Goal: Task Accomplishment & Management: Use online tool/utility

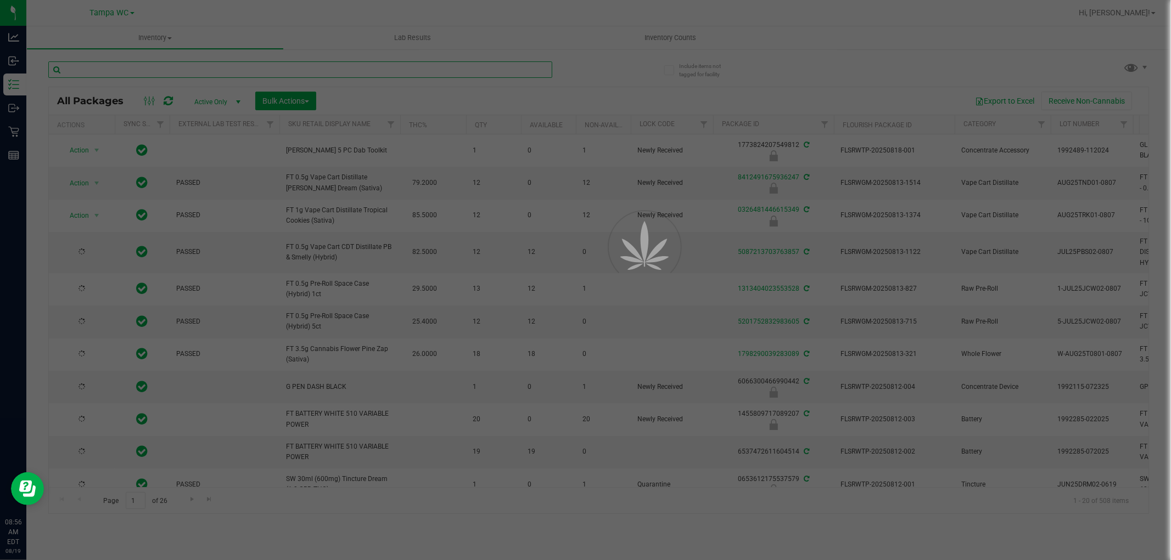
click at [150, 63] on input "text" at bounding box center [300, 69] width 504 height 16
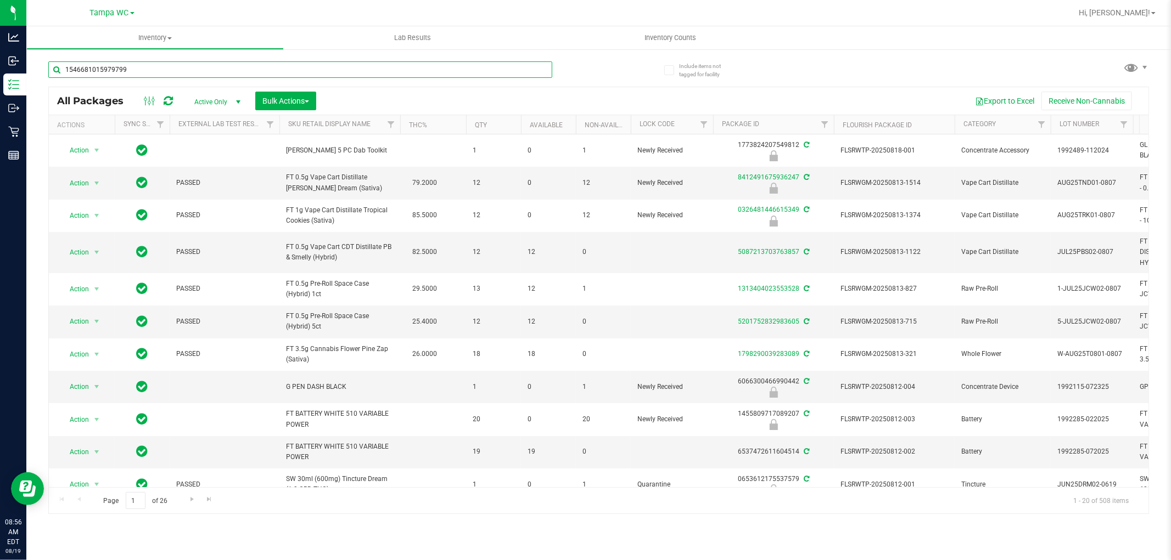
type input "1546681015979799"
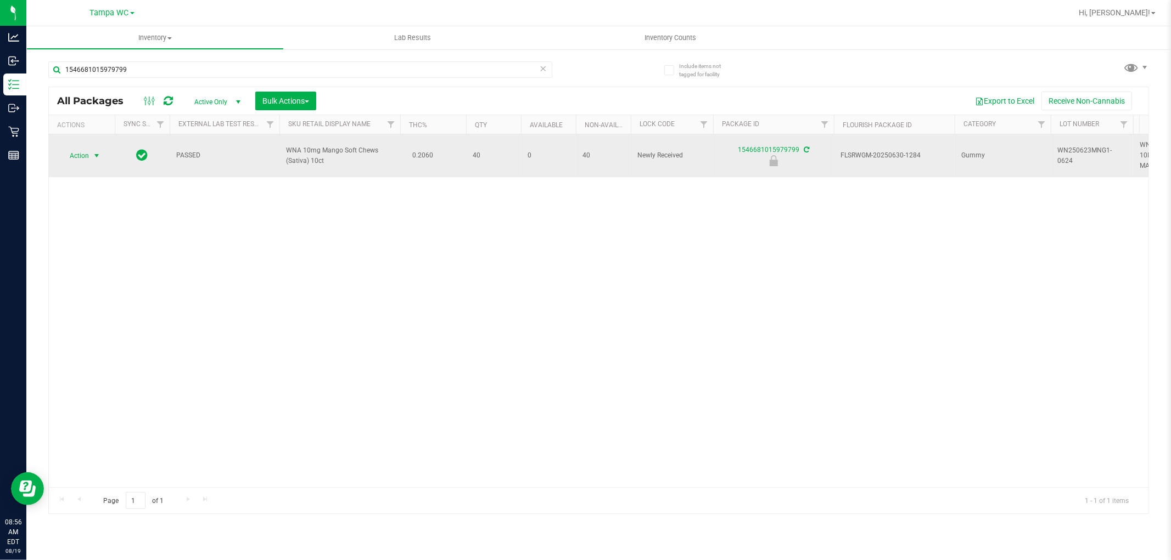
click at [85, 157] on span "Action" at bounding box center [75, 155] width 30 height 15
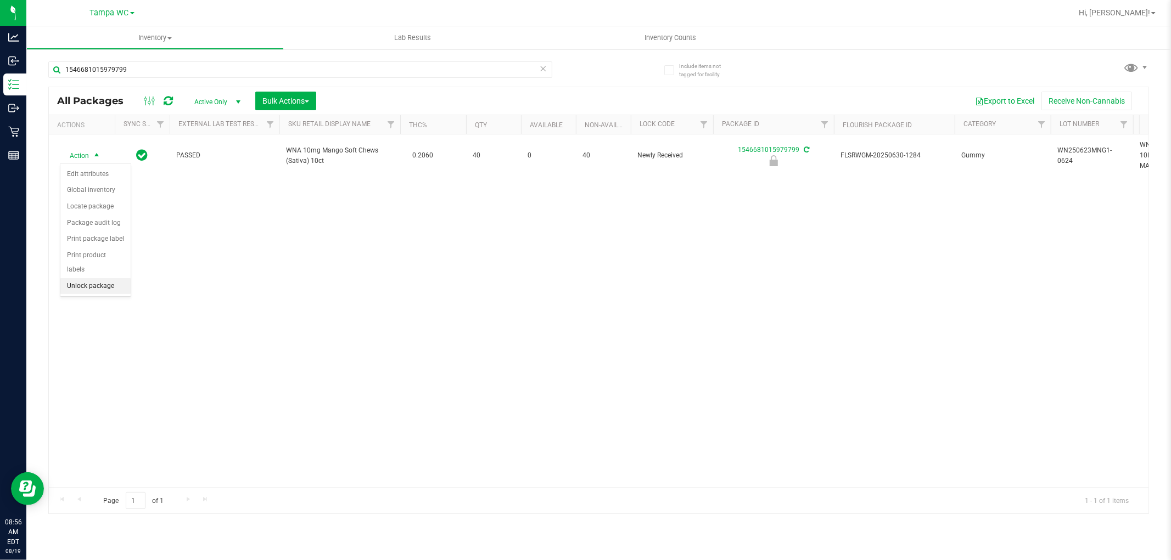
click at [92, 287] on li "Unlock package" at bounding box center [95, 286] width 70 height 16
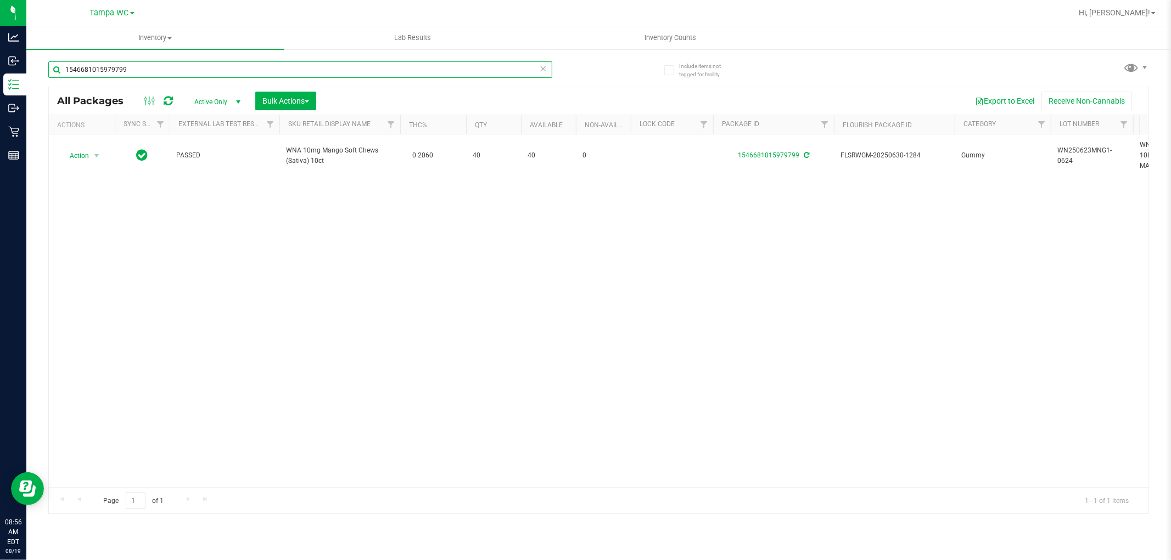
click at [199, 70] on input "1546681015979799" at bounding box center [300, 69] width 504 height 16
type input "9962459735483742"
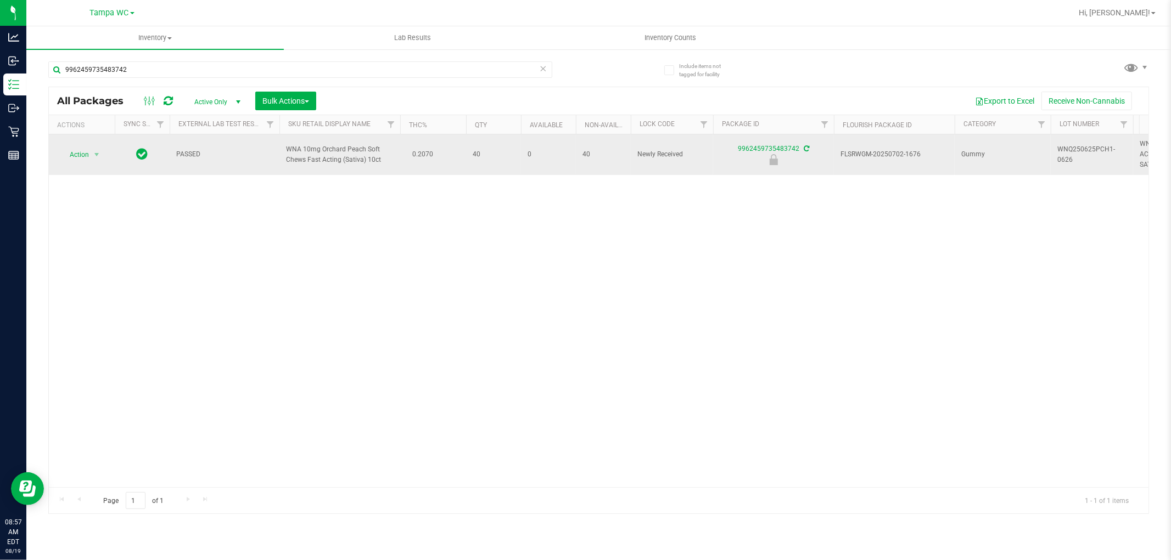
click at [81, 160] on span "Action" at bounding box center [75, 154] width 30 height 15
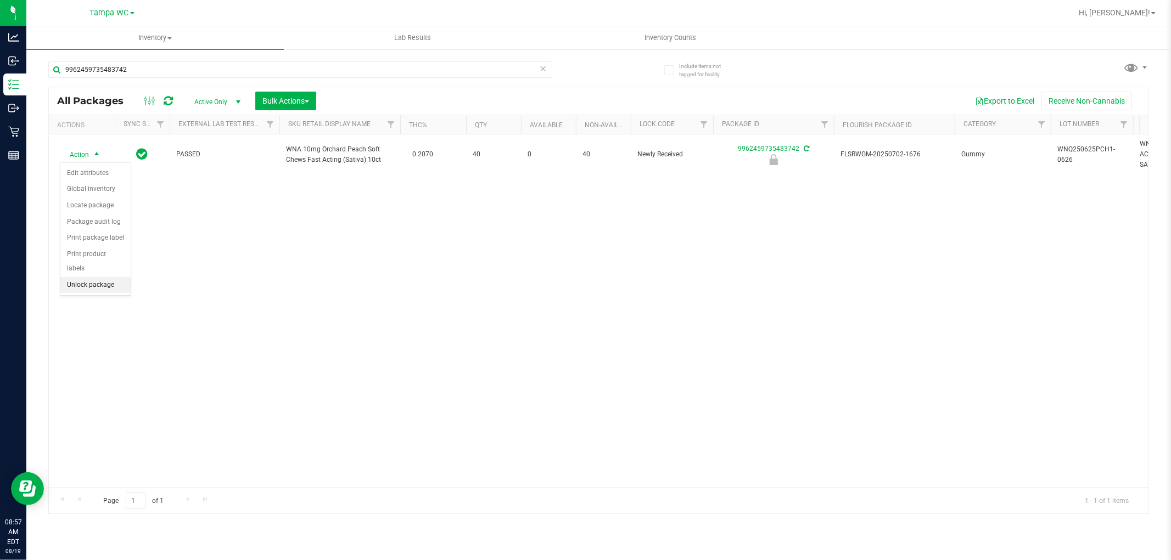
click at [74, 290] on li "Unlock package" at bounding box center [95, 285] width 70 height 16
click at [221, 246] on div "Action Action Adjust qty Create package Edit attributes Global inventory Locate…" at bounding box center [598, 310] width 1099 height 353
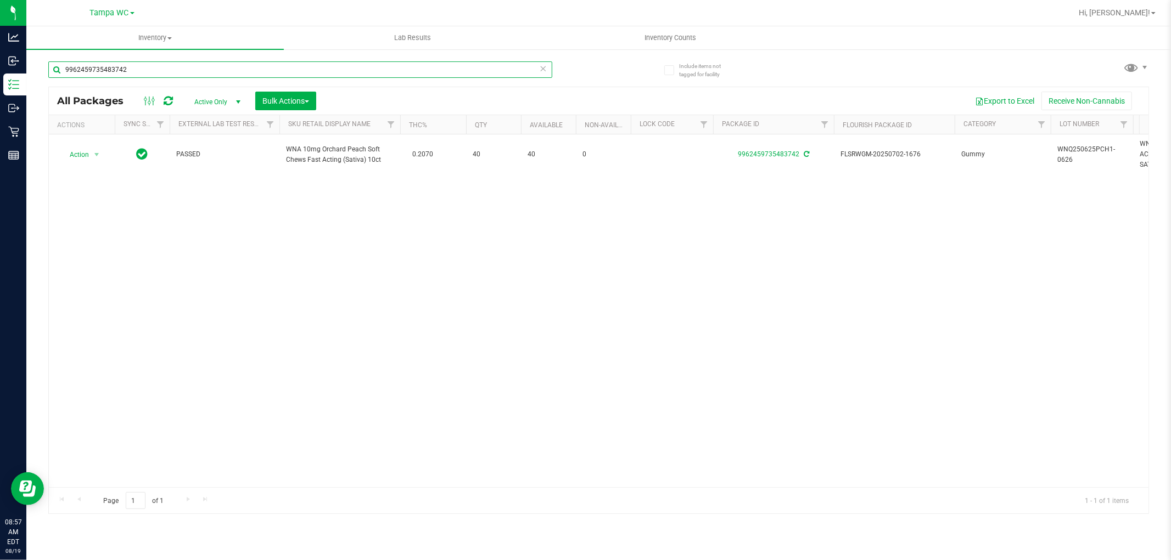
click at [547, 69] on input "9962459735483742" at bounding box center [300, 69] width 504 height 16
click at [545, 66] on icon at bounding box center [543, 67] width 8 height 13
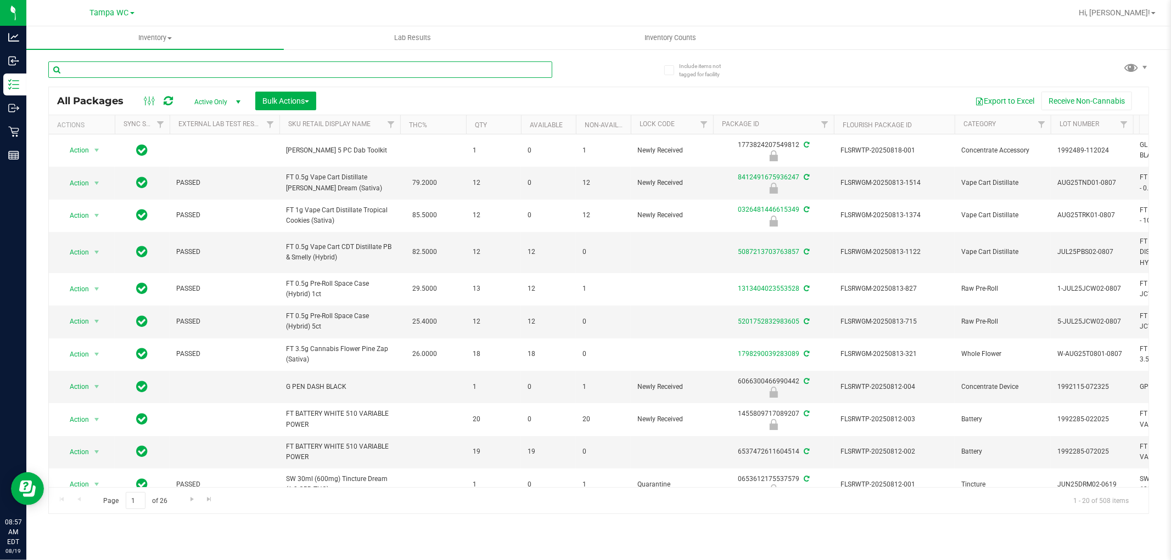
click at [435, 70] on input "text" at bounding box center [300, 69] width 504 height 16
type input "1546681015979799"
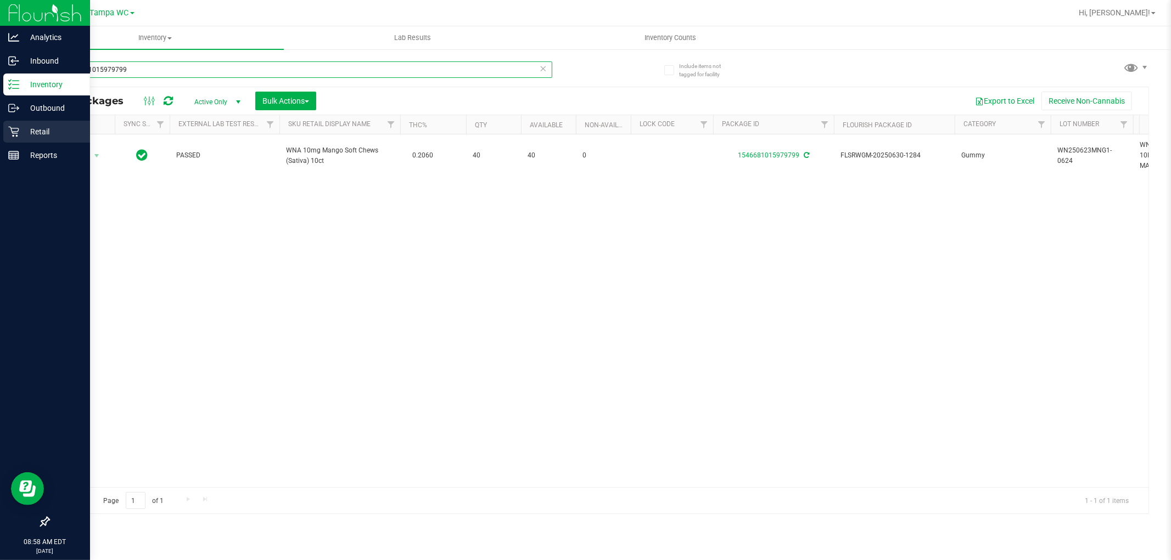
drag, startPoint x: 435, startPoint y: 72, endPoint x: 3, endPoint y: 128, distance: 434.9
click at [3, 128] on div "Analytics Inbound Inventory Outbound Retail Reports 08:58 AM EDT [DATE] 08/19 T…" at bounding box center [585, 280] width 1171 height 560
type input "[CREDIT_CARD_NUMBER]"
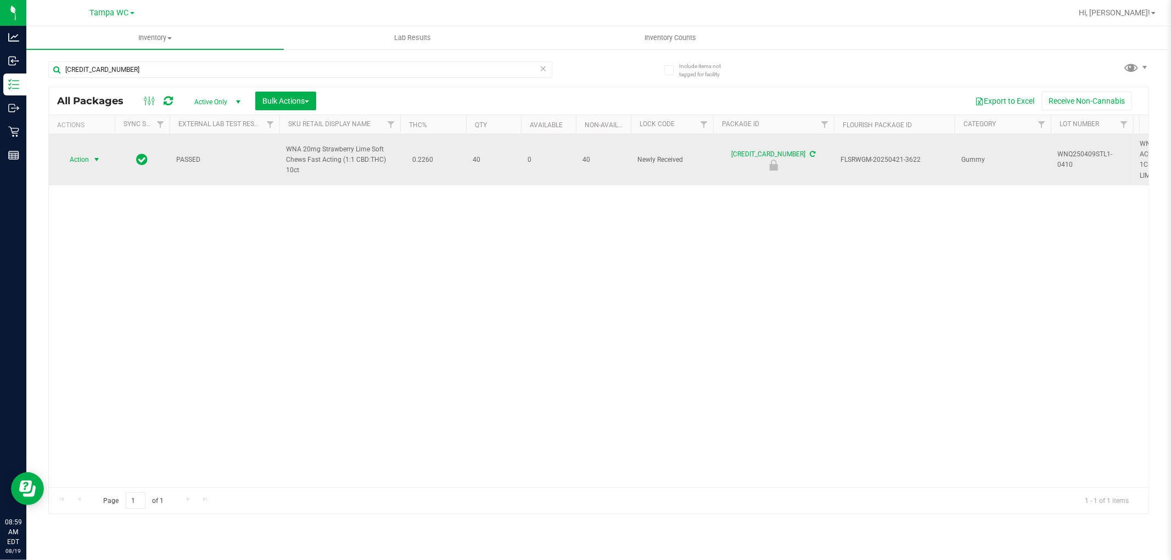
click at [94, 156] on span "select" at bounding box center [96, 159] width 9 height 9
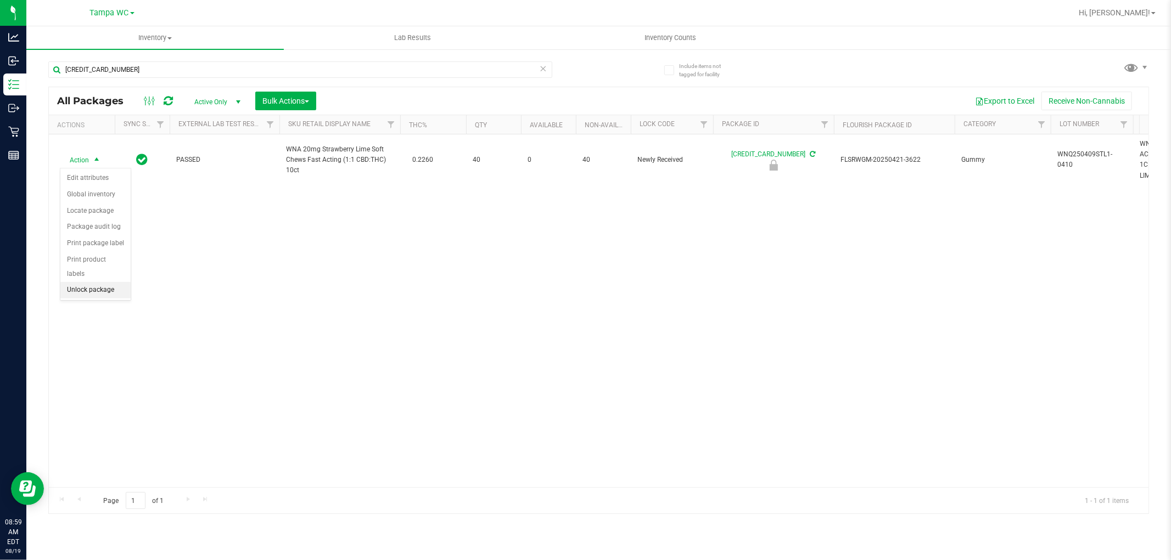
click at [93, 288] on li "Unlock package" at bounding box center [95, 290] width 70 height 16
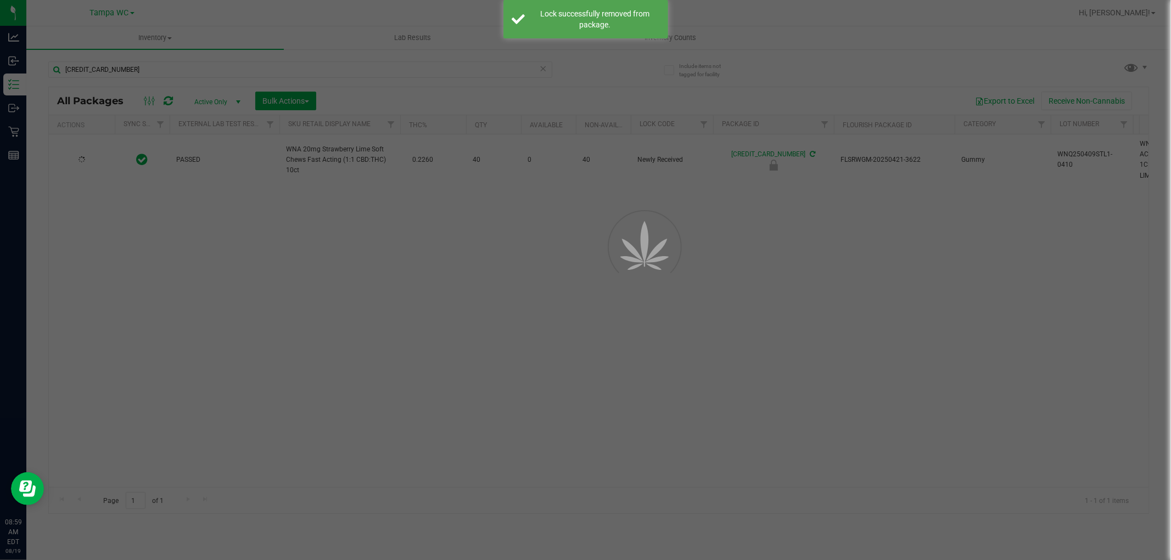
drag, startPoint x: 350, startPoint y: 297, endPoint x: 346, endPoint y: 278, distance: 19.6
click at [350, 297] on div at bounding box center [585, 280] width 1171 height 560
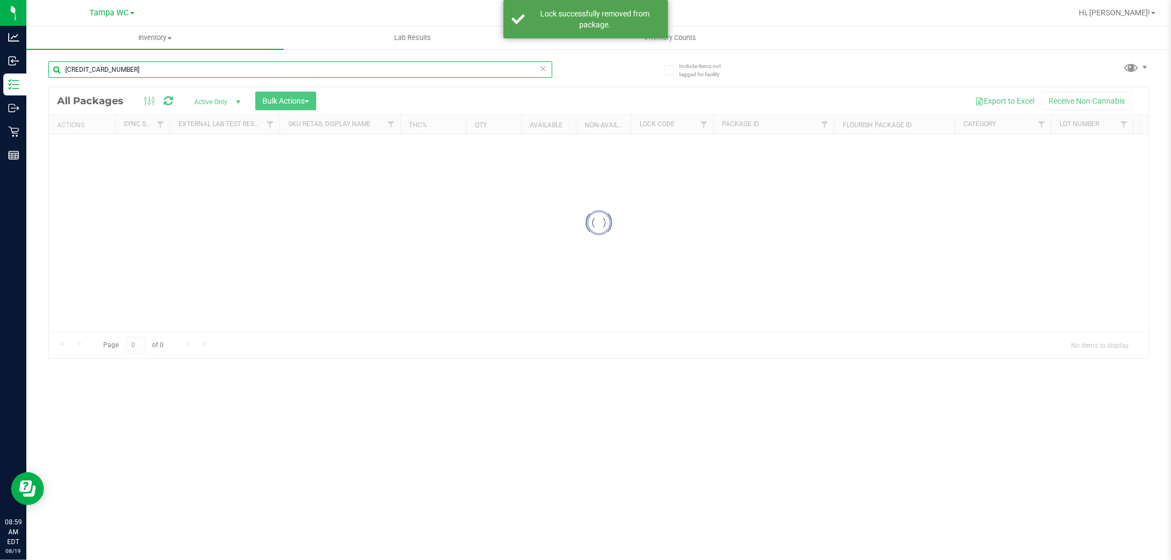
click at [130, 74] on input "[CREDIT_CARD_NUMBER]" at bounding box center [300, 69] width 504 height 16
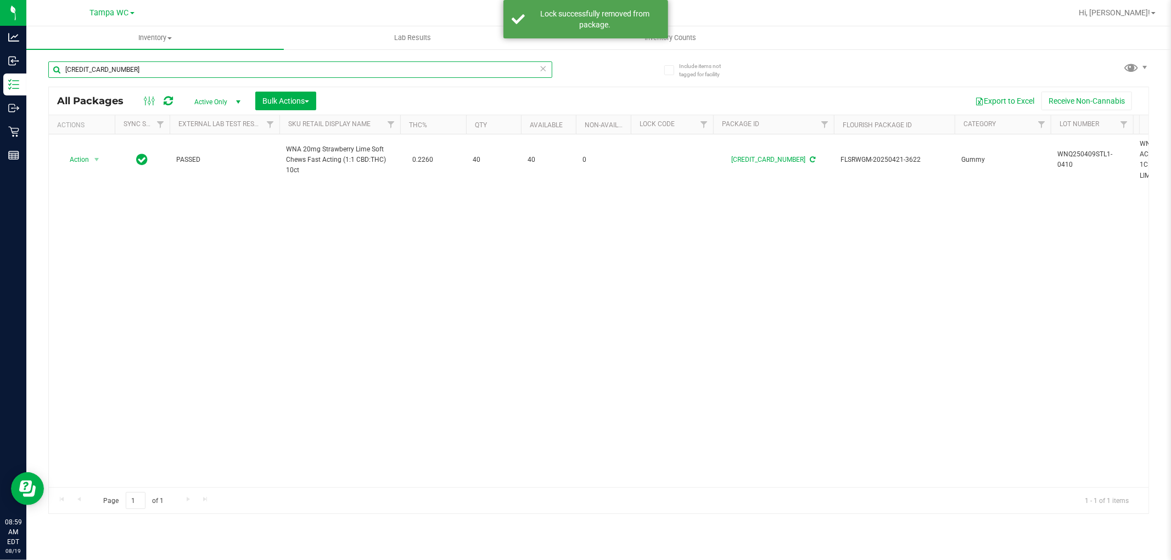
click at [130, 73] on input "[CREDIT_CARD_NUMBER]" at bounding box center [300, 69] width 504 height 16
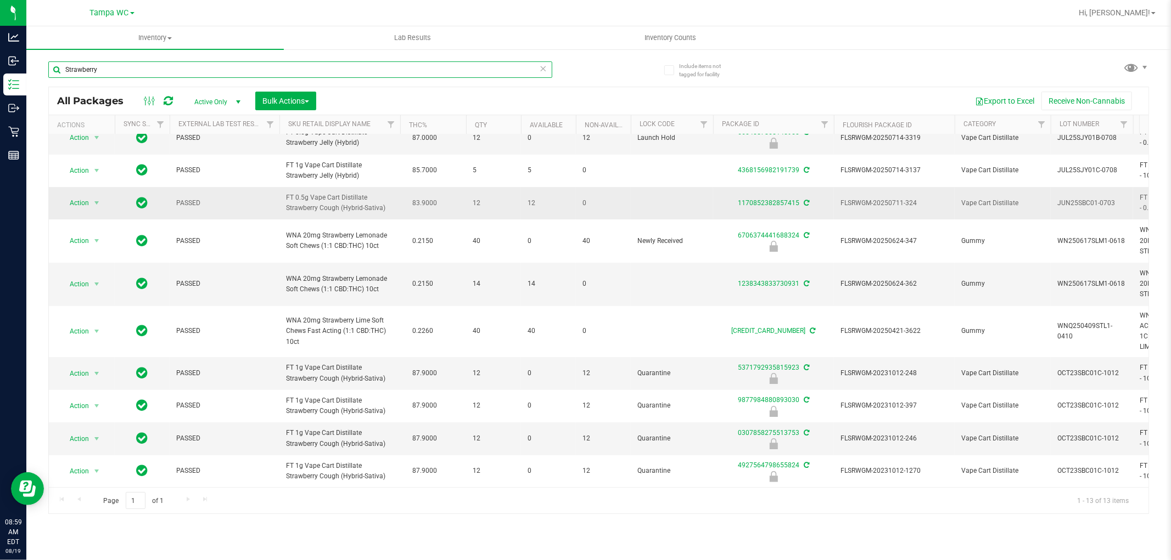
scroll to position [119, 0]
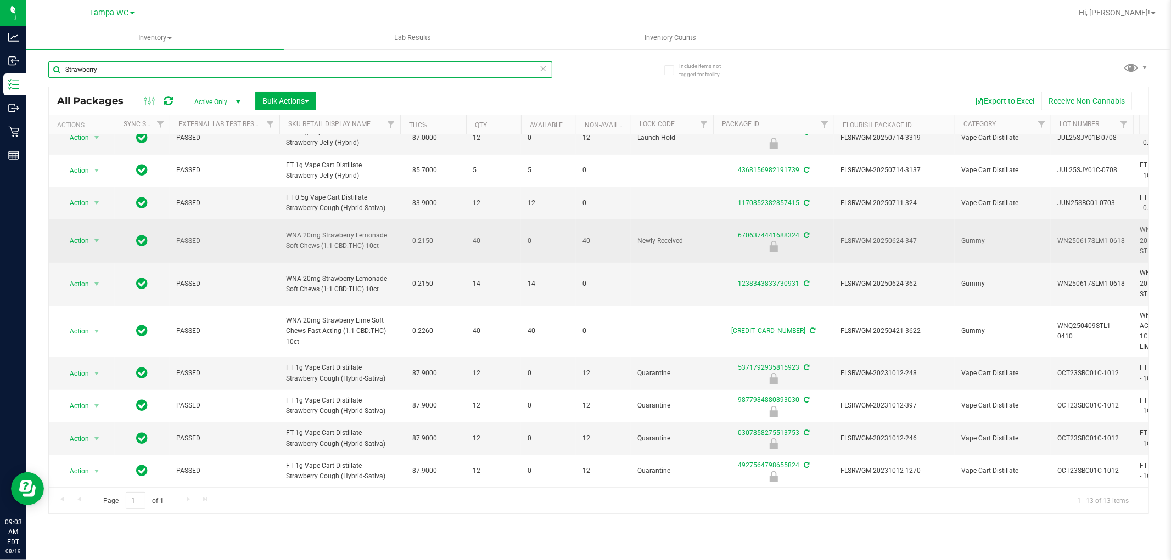
type input "Strawberry`"
